Goal: Task Accomplishment & Management: Manage account settings

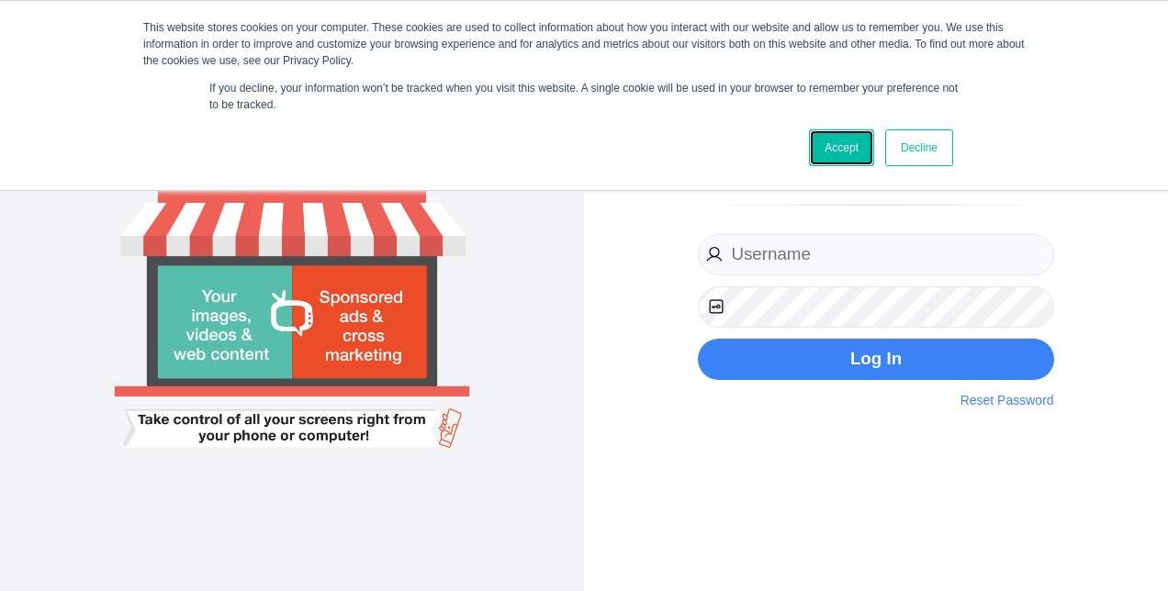
click at [837, 137] on link "Accept" at bounding box center [841, 147] width 65 height 37
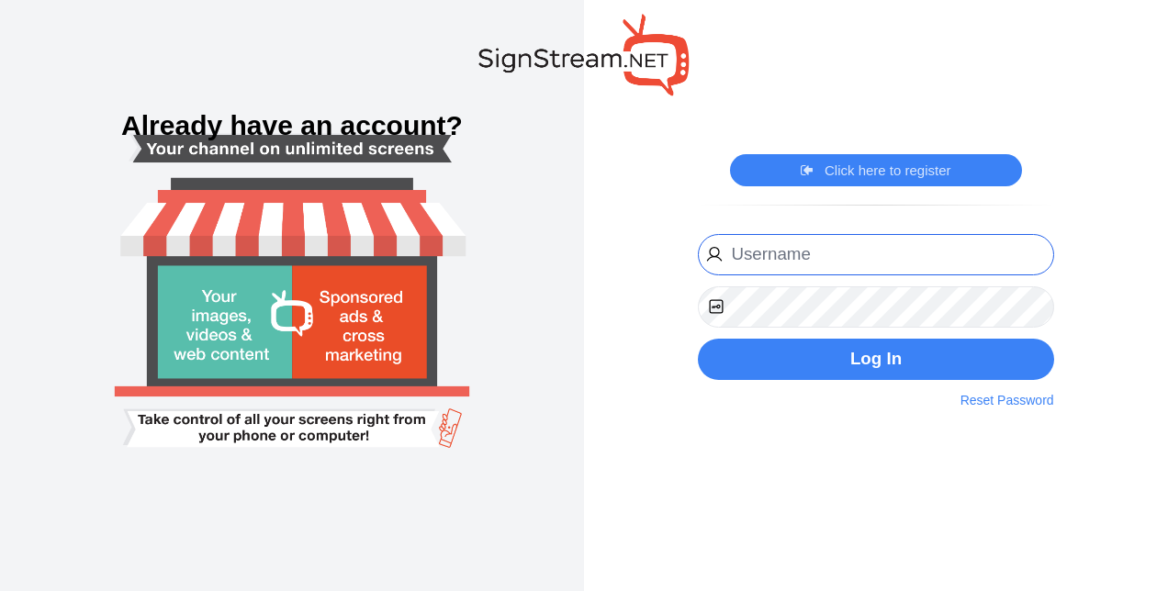
click at [822, 251] on input "email" at bounding box center [875, 254] width 355 height 41
type input "[EMAIL_ADDRESS][PERSON_NAME][DOMAIN_NAME]"
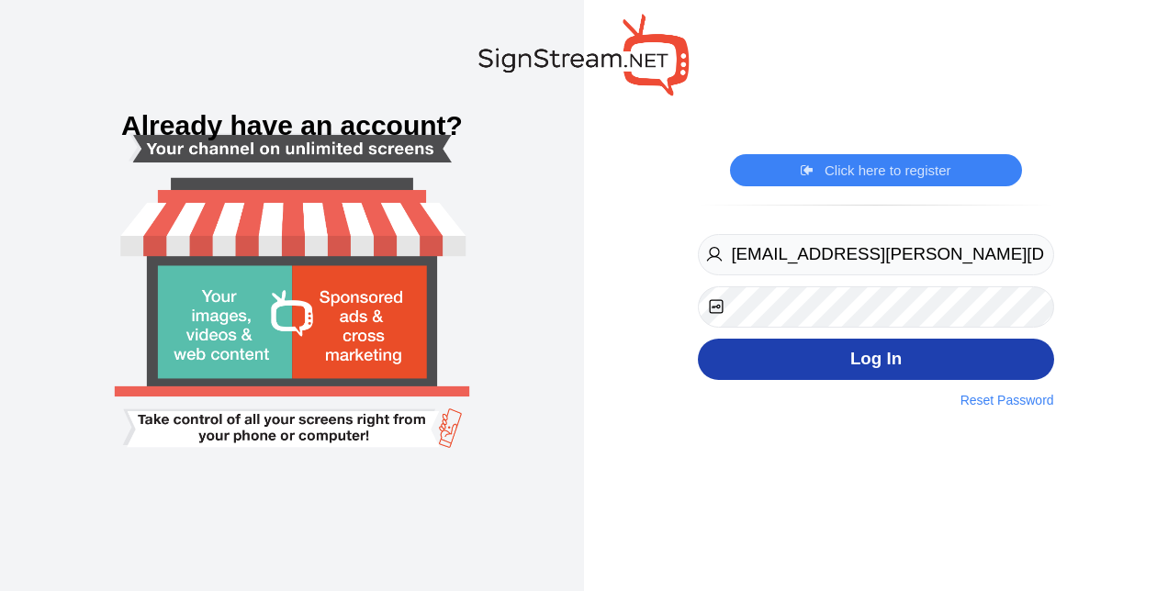
click at [865, 371] on button "Log In" at bounding box center [875, 359] width 355 height 41
